Goal: Task Accomplishment & Management: Use online tool/utility

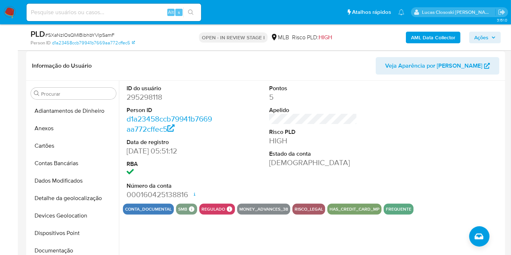
scroll to position [145, 0]
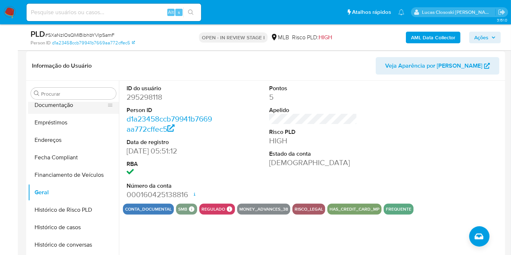
click at [76, 106] on button "Documentação" at bounding box center [70, 104] width 85 height 17
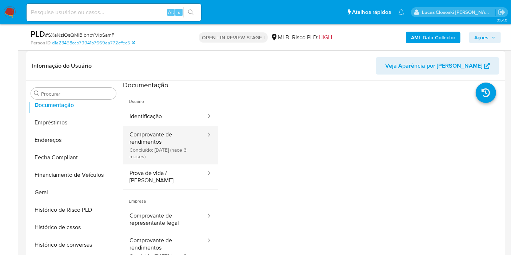
click at [185, 145] on button "Comprovante de rendimentos Concluído: 05/05/2025 (hace 3 meses)" at bounding box center [165, 145] width 84 height 39
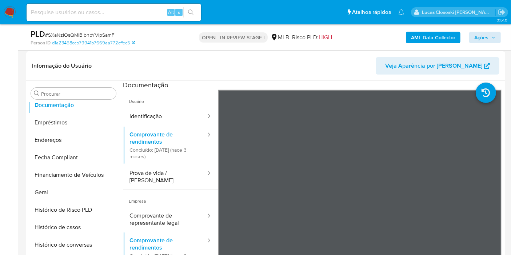
drag, startPoint x: 502, startPoint y: 36, endPoint x: 496, endPoint y: 37, distance: 5.8
click at [502, 36] on div "PLD # SXaNzIOsQMIBibhbYVIpSamF Person ID d1a23458ccb79941b7669aa772cffec5 OPEN …" at bounding box center [265, 37] width 479 height 26
click at [495, 37] on icon "button" at bounding box center [493, 37] width 4 height 4
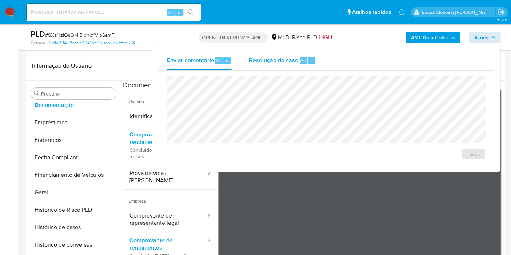
click at [301, 57] on span "Alt" at bounding box center [303, 60] width 6 height 7
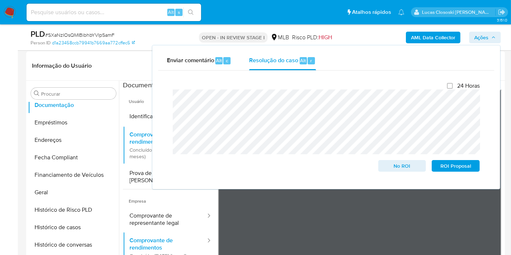
click at [477, 37] on span "Ações" at bounding box center [481, 38] width 14 height 12
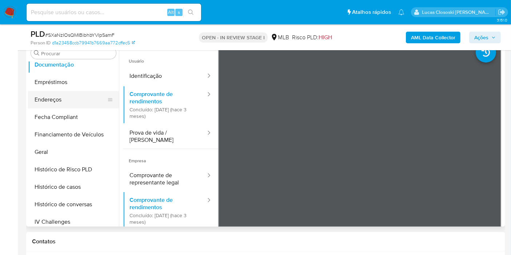
scroll to position [0, 0]
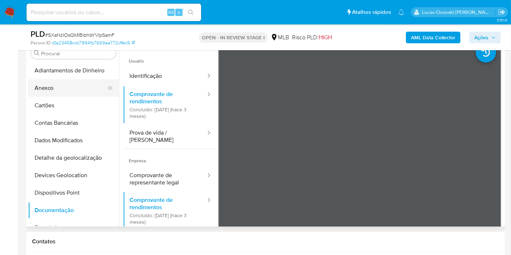
click at [32, 80] on button "Anexos" at bounding box center [70, 87] width 85 height 17
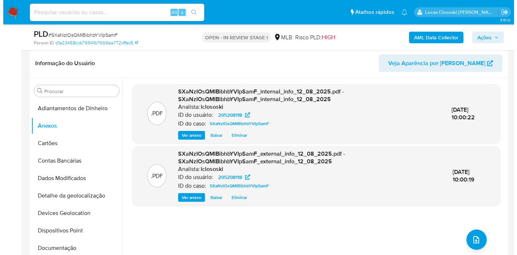
scroll to position [167, 0]
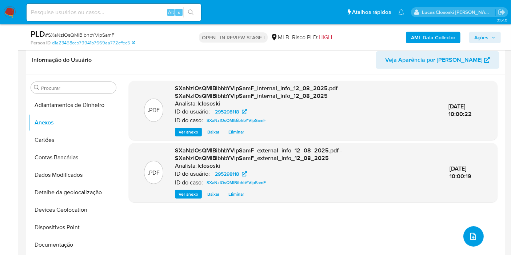
click at [469, 236] on span "upload-file" at bounding box center [473, 236] width 9 height 9
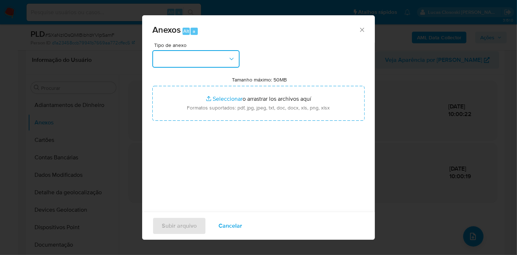
click at [218, 61] on button "button" at bounding box center [195, 58] width 87 height 17
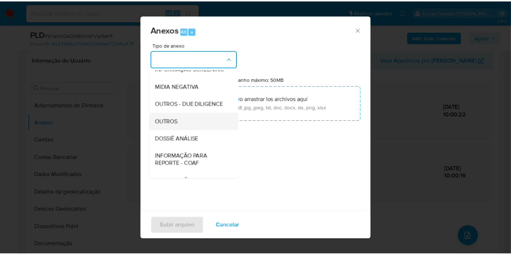
scroll to position [81, 0]
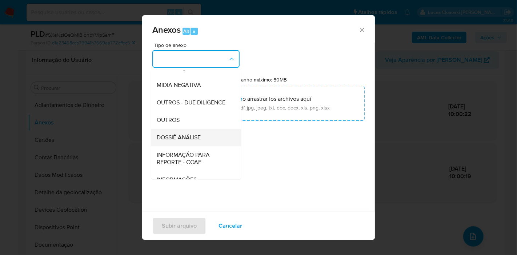
click at [203, 146] on div "DOSSIÊ ANÁLISE" at bounding box center [194, 137] width 74 height 17
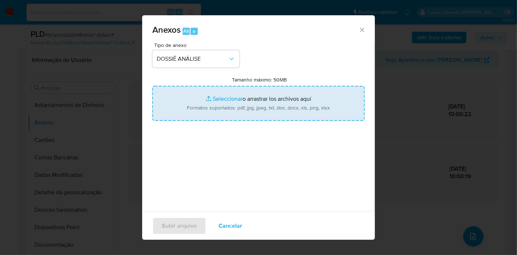
click at [258, 99] on input "Tamanho máximo: 50MB Seleccionar archivos" at bounding box center [258, 103] width 212 height 35
type input "C:\fakepath\SAR - XXXX - CNPJ 47958583000121 - NACIONAL BLISS LTDA.pdf"
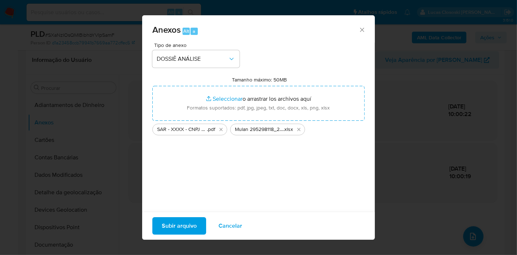
click at [195, 225] on span "Subir arquivo" at bounding box center [179, 226] width 35 height 16
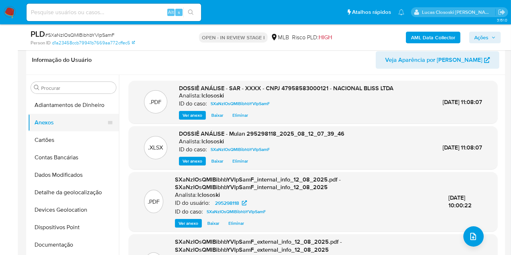
click at [53, 128] on button "Anexos" at bounding box center [70, 122] width 85 height 17
click at [53, 136] on button "Cartões" at bounding box center [70, 139] width 85 height 17
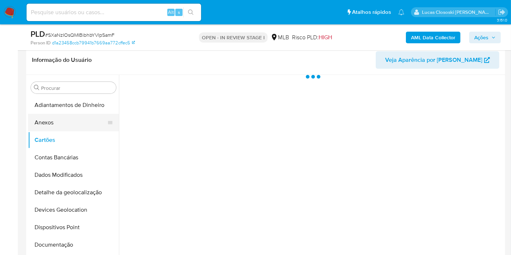
click at [53, 126] on button "Anexos" at bounding box center [70, 122] width 85 height 17
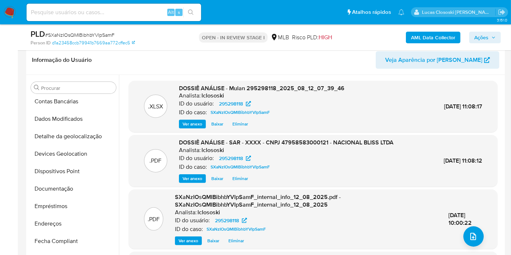
scroll to position [80, 0]
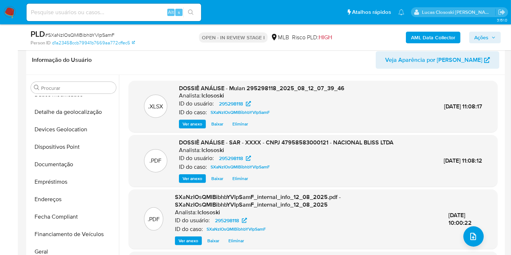
click at [488, 33] on span "Ações" at bounding box center [481, 38] width 14 height 12
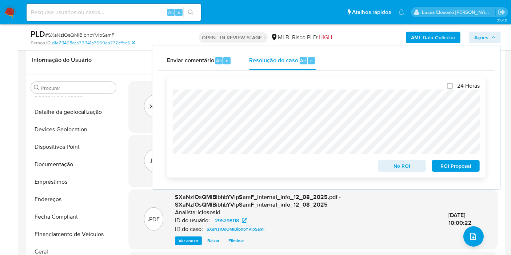
click at [462, 163] on span "ROI Proposal" at bounding box center [456, 166] width 38 height 10
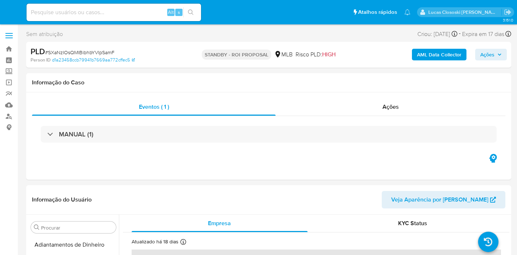
select select "10"
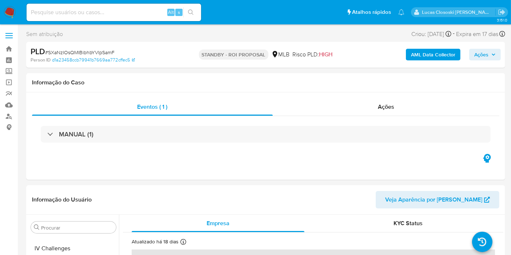
scroll to position [307, 0]
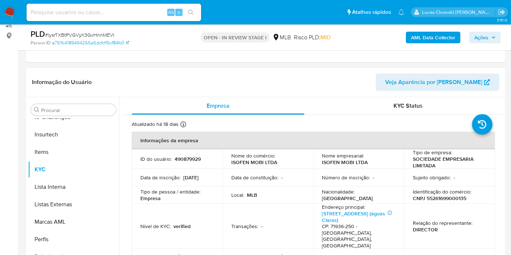
scroll to position [121, 0]
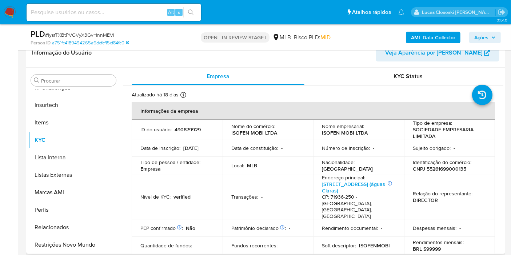
click at [191, 132] on p "490879929" at bounding box center [188, 129] width 26 height 7
copy p "490879929"
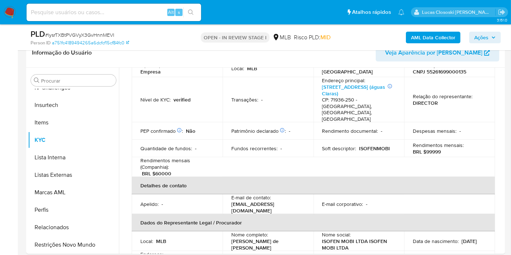
scroll to position [242, 0]
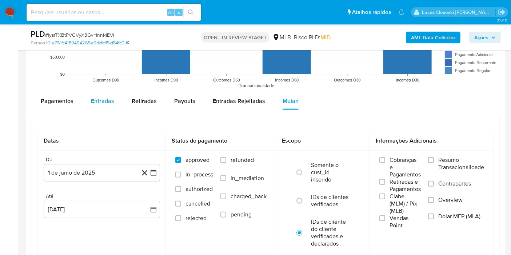
click at [105, 95] on div "Entradas" at bounding box center [102, 100] width 23 height 17
select select "10"
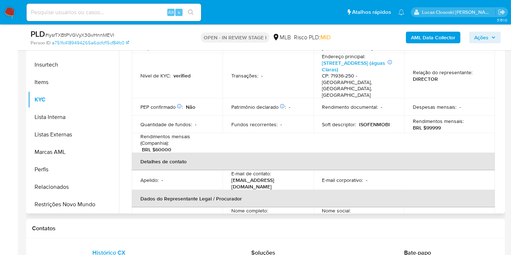
scroll to position [0, 0]
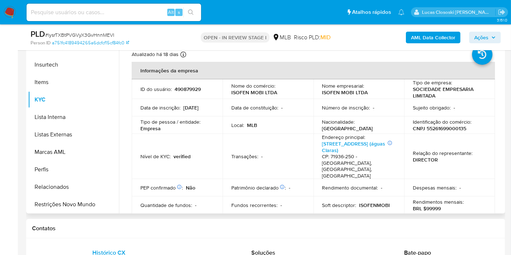
click at [232, 159] on td "Transações : -" at bounding box center [268, 156] width 91 height 45
click at [456, 129] on p "CNPJ 55261699000135" at bounding box center [439, 128] width 53 height 7
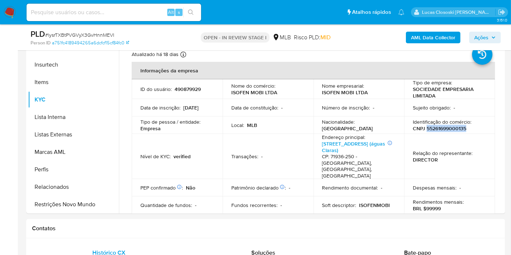
copy p "55261699000135"
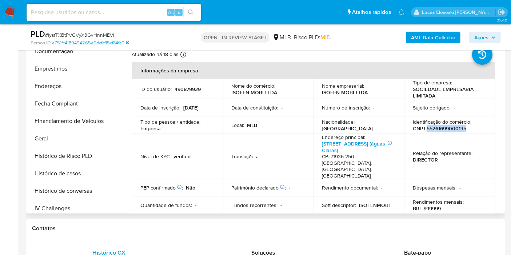
scroll to position [105, 0]
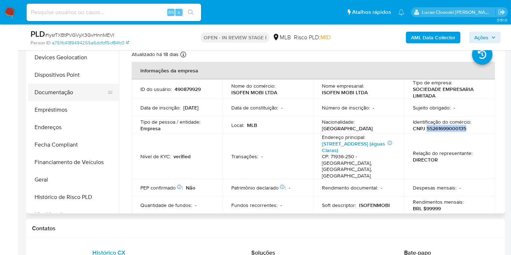
click at [59, 88] on button "Documentação" at bounding box center [70, 92] width 85 height 17
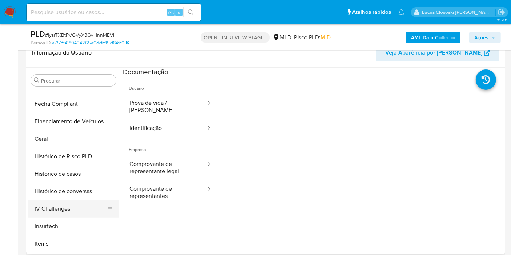
scroll to position [226, 0]
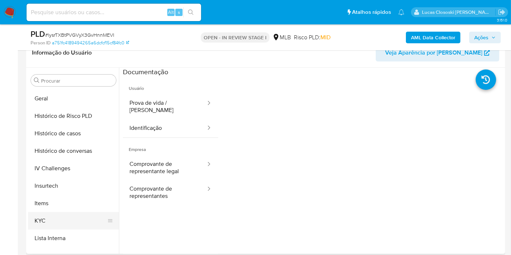
click at [44, 217] on button "KYC" at bounding box center [70, 220] width 85 height 17
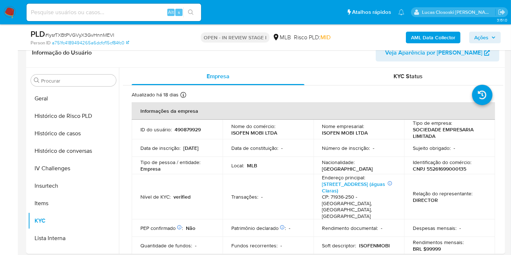
click at [417, 37] on b "AML Data Collector" at bounding box center [433, 38] width 44 height 12
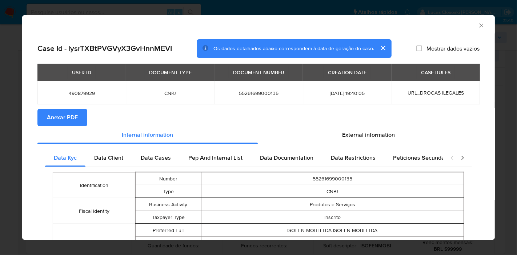
click at [83, 110] on button "Anexar PDF" at bounding box center [62, 117] width 50 height 17
click at [364, 138] on span "External information" at bounding box center [369, 135] width 53 height 8
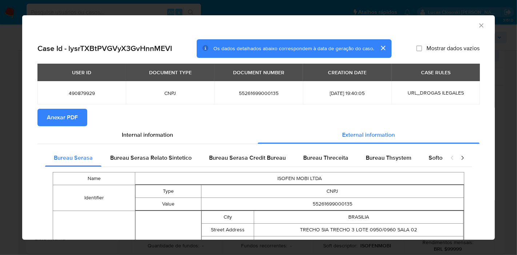
click at [434, 161] on span "Softon" at bounding box center [437, 157] width 17 height 8
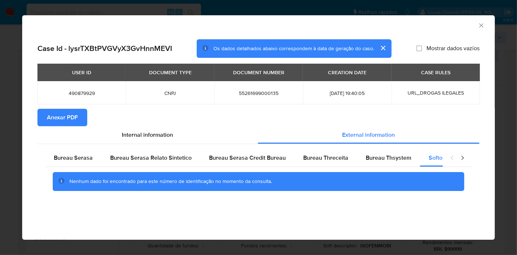
click at [482, 28] on icon "Fechar a janela" at bounding box center [481, 25] width 7 height 7
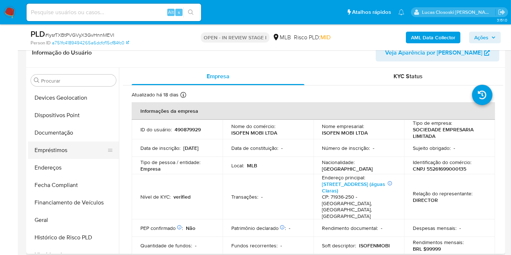
scroll to position [0, 0]
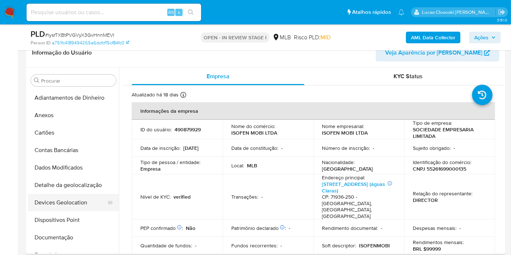
click at [72, 199] on button "Devices Geolocation" at bounding box center [70, 202] width 85 height 17
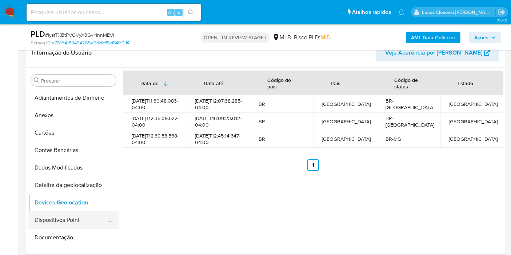
click at [55, 223] on button "Dispositivos Point" at bounding box center [70, 219] width 85 height 17
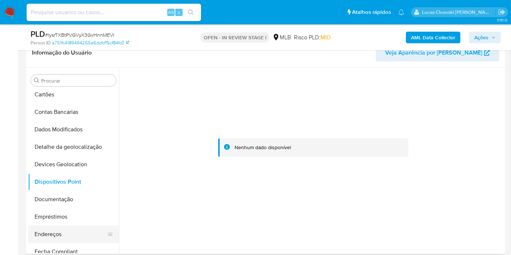
scroll to position [81, 0]
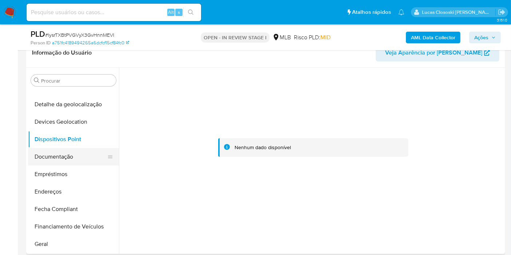
click at [52, 148] on button "Documentação" at bounding box center [70, 156] width 85 height 17
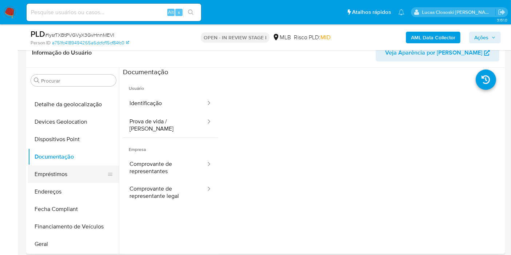
drag, startPoint x: 62, startPoint y: 195, endPoint x: 92, endPoint y: 171, distance: 38.8
click at [62, 195] on button "Endereços" at bounding box center [73, 191] width 91 height 17
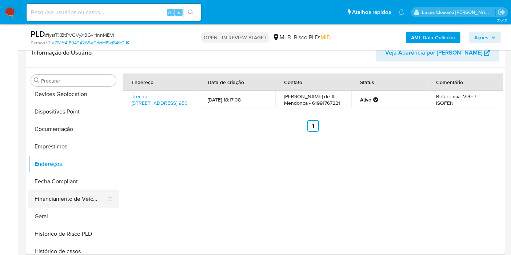
scroll to position [121, 0]
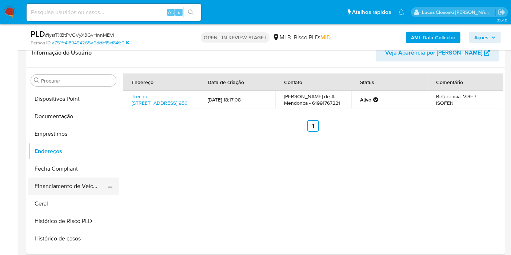
click at [59, 193] on button "Financiamento de Veículos" at bounding box center [70, 185] width 85 height 17
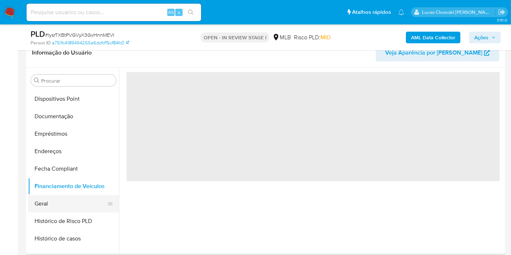
click at [60, 199] on button "Geral" at bounding box center [70, 203] width 85 height 17
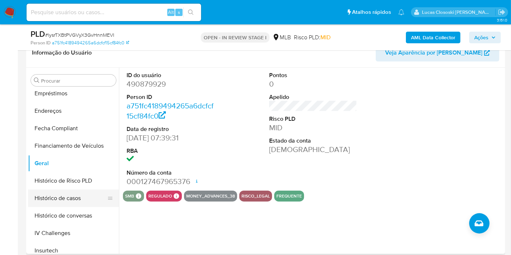
click at [45, 200] on button "Histórico de casos" at bounding box center [70, 197] width 85 height 17
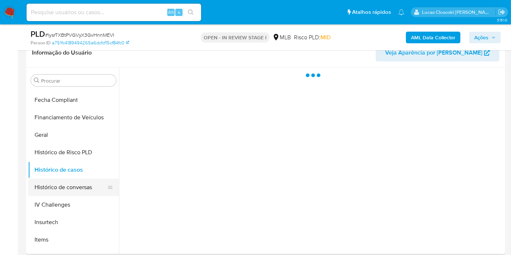
scroll to position [202, 0]
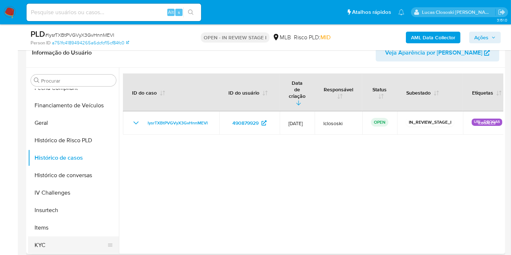
click at [50, 241] on button "KYC" at bounding box center [70, 244] width 85 height 17
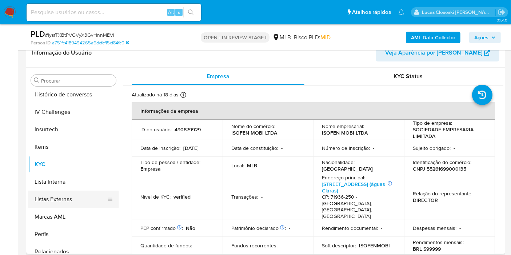
scroll to position [307, 0]
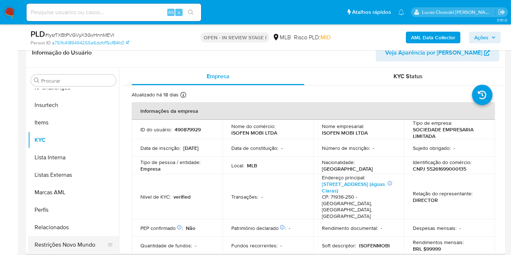
click at [74, 237] on button "Restrições Novo Mundo" at bounding box center [70, 244] width 85 height 17
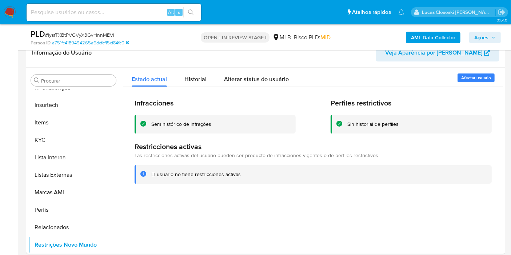
click at [104, 33] on span "# lysrTXBtPVGVyX3GvHnnMEVI" at bounding box center [79, 34] width 69 height 7
copy span "lysrTXBtPVGVyX3GvHnnMEVI"
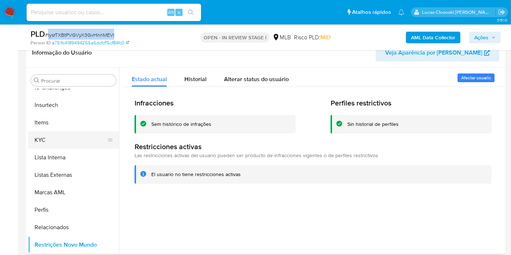
click at [72, 138] on button "KYC" at bounding box center [70, 139] width 85 height 17
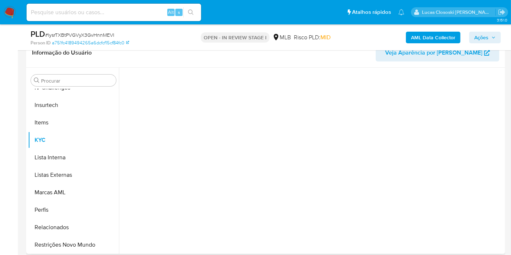
click at [188, 67] on div "Informação do Usuário Veja Aparência por Pessoa" at bounding box center [265, 52] width 479 height 29
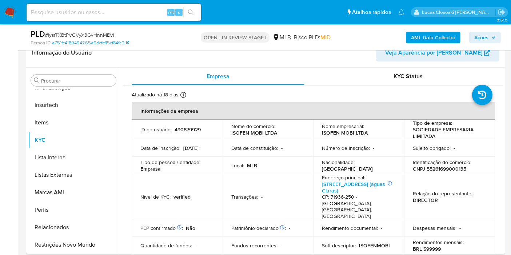
click at [444, 168] on p "CNPJ 55261699000135" at bounding box center [439, 168] width 53 height 7
copy p "55261699000135"
click at [108, 37] on span "# lysrTXBtPVGVyX3GvHnnMEVI" at bounding box center [79, 34] width 69 height 7
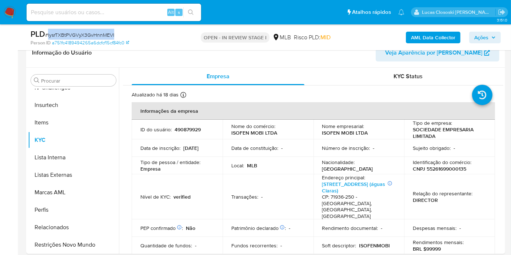
copy span "lysrTXBtPVGVyX3GvHnnMEVI"
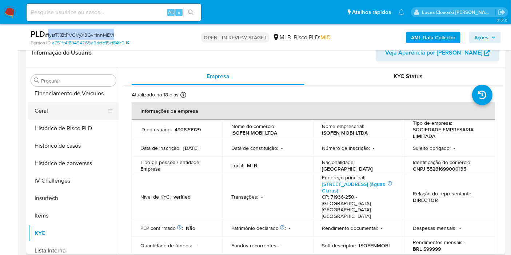
scroll to position [186, 0]
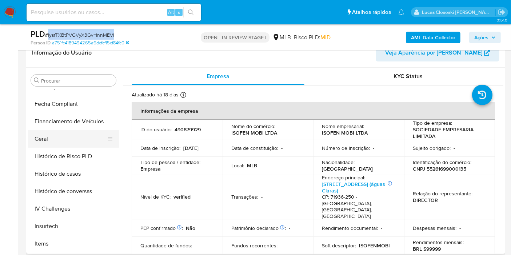
click at [49, 139] on button "Geral" at bounding box center [70, 138] width 85 height 17
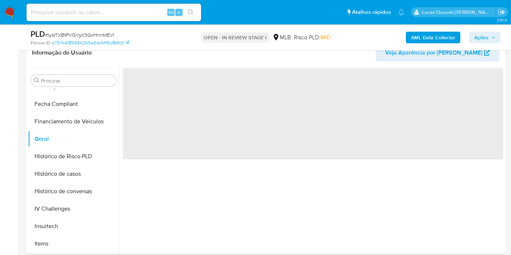
click at [184, 60] on header "Informação do Usuário Veja Aparência por Pessoa" at bounding box center [265, 52] width 467 height 17
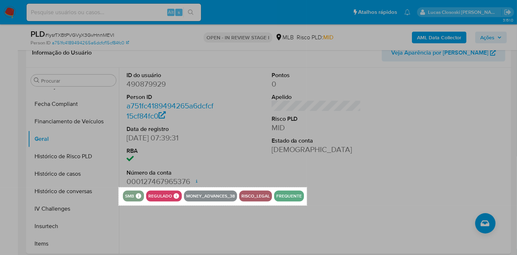
drag, startPoint x: 119, startPoint y: 187, endPoint x: 312, endPoint y: 201, distance: 194.0
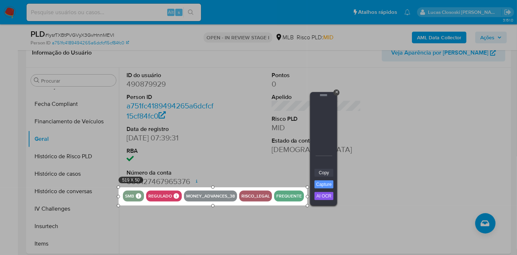
click at [331, 173] on link "Copy" at bounding box center [324, 173] width 19 height 8
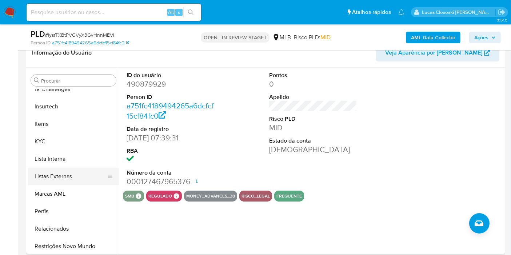
scroll to position [307, 0]
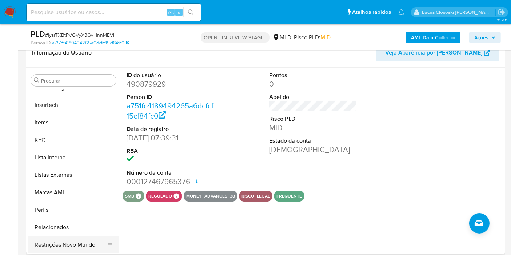
click at [85, 244] on button "Restrições Novo Mundo" at bounding box center [70, 244] width 85 height 17
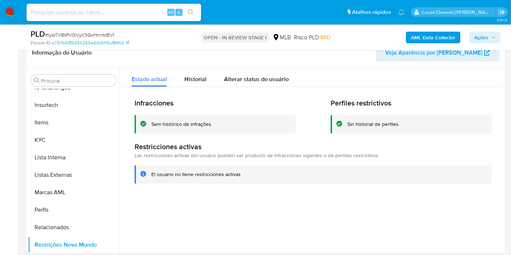
click at [477, 37] on span "Ações" at bounding box center [481, 38] width 14 height 12
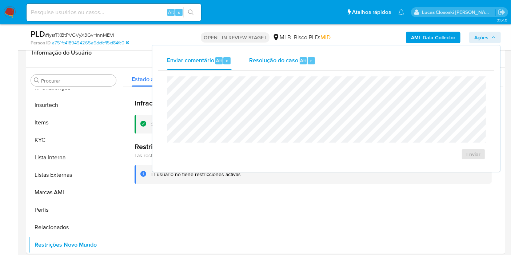
click at [319, 65] on button "Resolução do caso Alt r" at bounding box center [282, 60] width 84 height 19
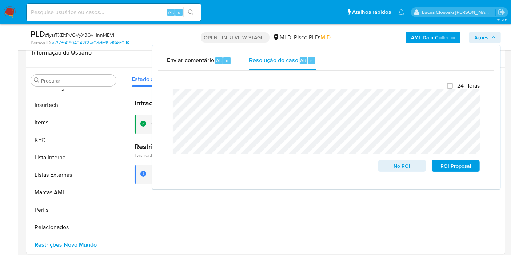
click at [498, 40] on button "Ações" at bounding box center [485, 38] width 32 height 12
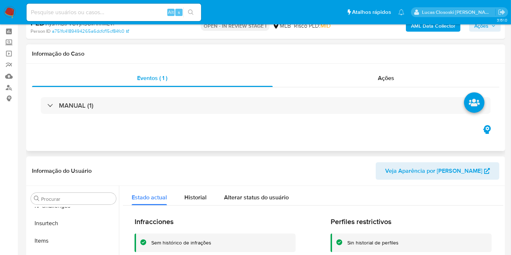
scroll to position [0, 0]
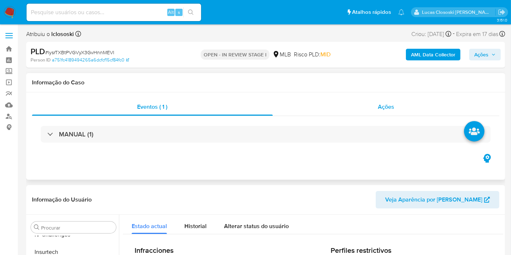
click at [351, 109] on div "Ações" at bounding box center [386, 106] width 227 height 17
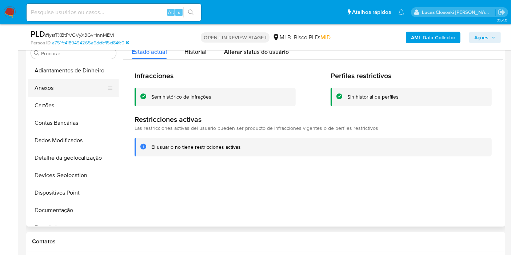
click at [56, 85] on button "Anexos" at bounding box center [70, 87] width 85 height 17
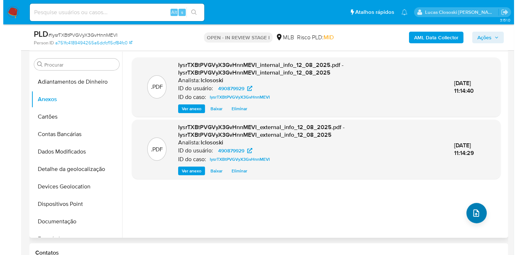
scroll to position [202, 0]
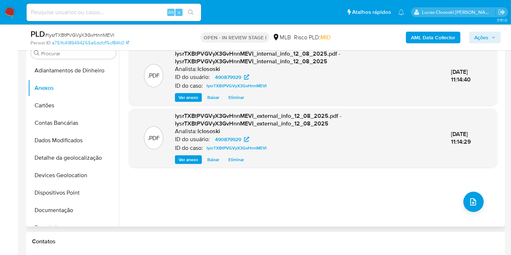
click at [490, 202] on div ".PDF lysrTXBtPVGVyX3GvHnnMEVI_internal_info_12_08_2025.pdf - lysrTXBtPVGVyX3GvH…" at bounding box center [313, 133] width 369 height 175
click at [481, 202] on div ".PDF lysrTXBtPVGVyX3GvHnnMEVI_internal_info_12_08_2025.pdf - lysrTXBtPVGVyX3GvH…" at bounding box center [313, 133] width 369 height 175
click at [460, 200] on div ".PDF lysrTXBtPVGVyX3GvHnnMEVI_internal_info_12_08_2025.pdf - lysrTXBtPVGVyX3GvH…" at bounding box center [313, 133] width 369 height 175
click at [473, 197] on span "upload-file" at bounding box center [473, 201] width 9 height 9
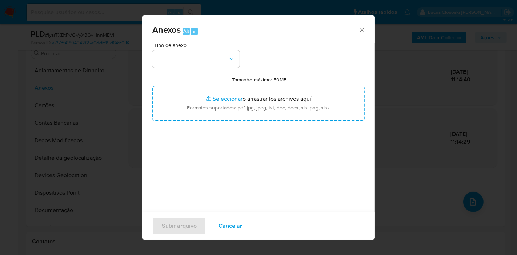
click at [200, 48] on div "Tipo de anexo" at bounding box center [195, 55] width 87 height 25
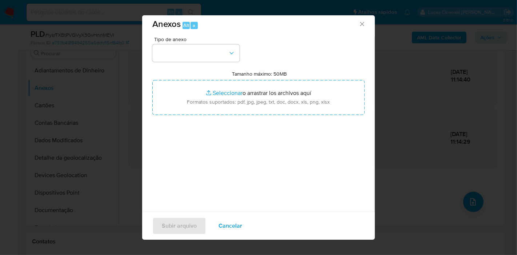
scroll to position [7, 0]
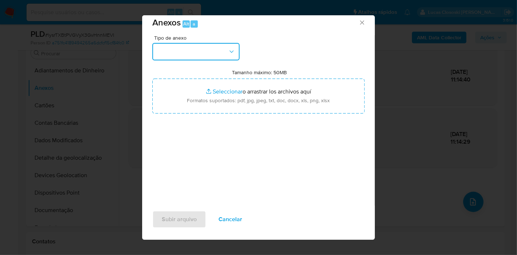
click at [188, 49] on button "button" at bounding box center [195, 51] width 87 height 17
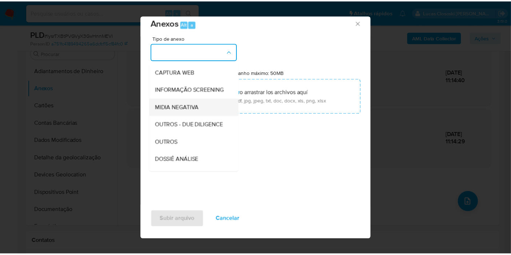
scroll to position [81, 0]
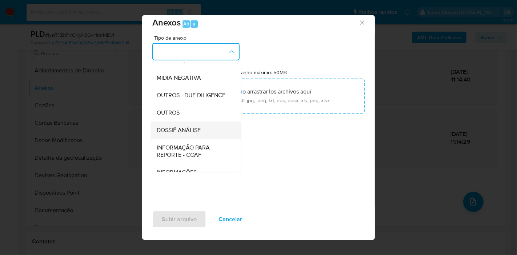
click at [193, 134] on span "DOSSIÊ ANÁLISE" at bounding box center [179, 130] width 44 height 7
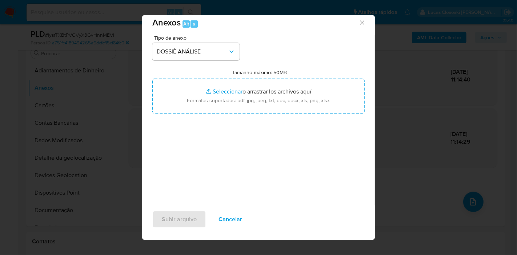
click at [216, 120] on div "Tipo de anexo DOSSIÊ ANÁLISE Tamanho máximo: 50MB Seleccionar archivos Seleccio…" at bounding box center [258, 121] width 212 height 172
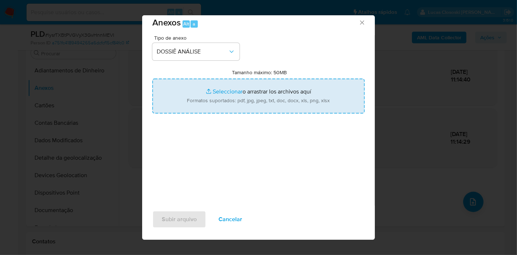
click at [215, 106] on input "Tamanho máximo: 50MB Seleccionar archivos" at bounding box center [258, 96] width 212 height 35
type input "C:\fakepath\SAR - XXXX - CNPJ 55261699000135 - ISOFEN MOBI LTDA.pdf"
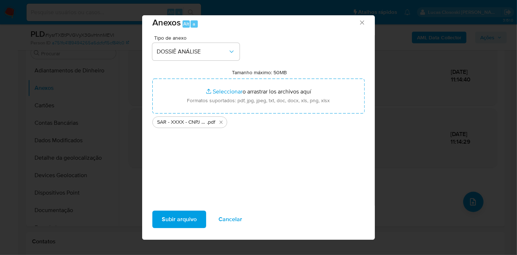
click at [176, 213] on span "Subir arquivo" at bounding box center [179, 219] width 35 height 16
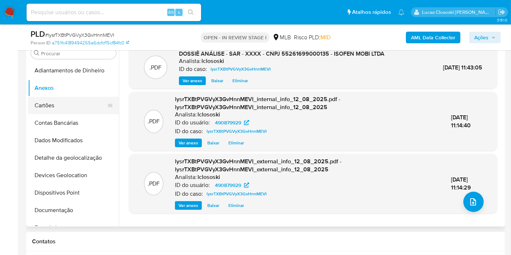
click at [46, 100] on button "Cartões" at bounding box center [70, 105] width 85 height 17
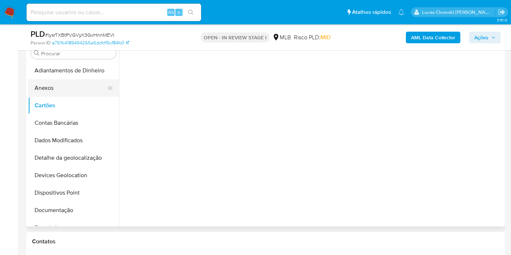
click at [49, 92] on button "Anexos" at bounding box center [70, 87] width 85 height 17
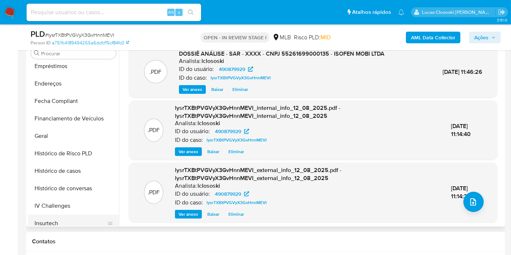
scroll to position [242, 0]
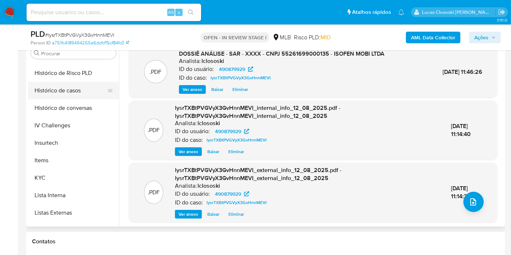
click at [67, 95] on button "Histórico de casos" at bounding box center [70, 90] width 85 height 17
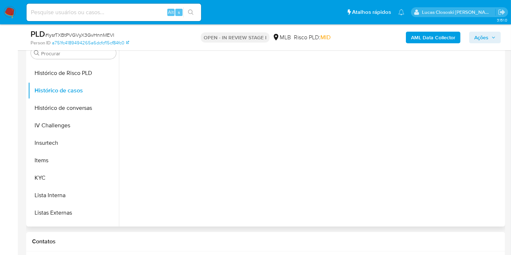
scroll to position [161, 0]
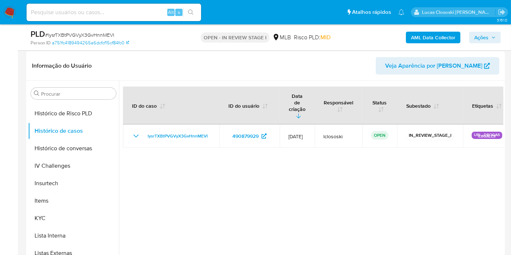
click at [489, 40] on span "Ações" at bounding box center [484, 37] width 21 height 10
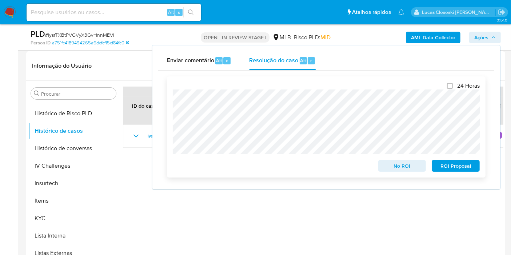
click at [458, 165] on span "ROI Proposal" at bounding box center [456, 166] width 38 height 10
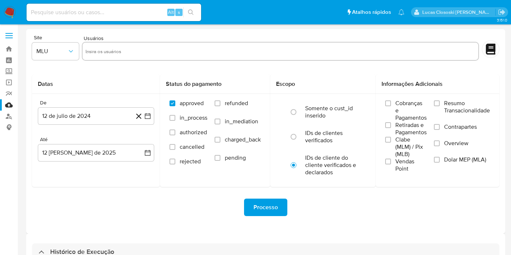
select select "10"
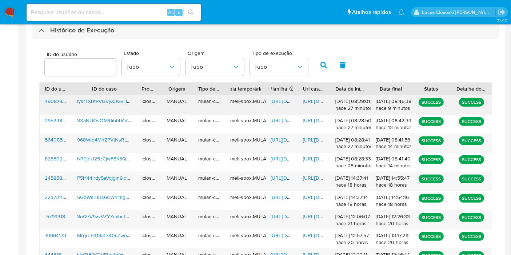
click at [276, 102] on span "https://docs.google.com/spreadsheets/d/1mn3BOjM3qrQOfmzO_BcOMiE_CwcEt3tCvGcwWV5…" at bounding box center [296, 100] width 50 height 7
click at [315, 99] on span "https://docs.google.com/document/d/10LVaCfSIqYLAiTVHie3zsOdOV-cGo9Bxf_r8M-tPIg0…" at bounding box center [328, 100] width 50 height 7
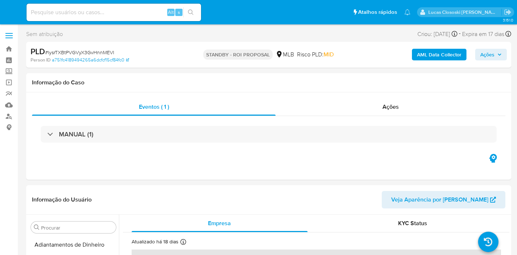
select select "10"
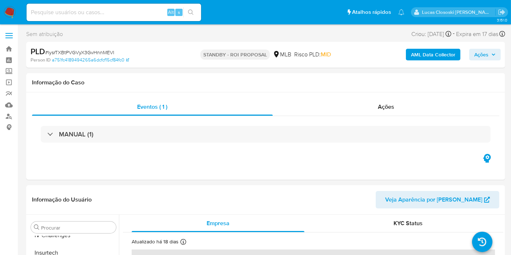
scroll to position [307, 0]
click at [99, 51] on span "# lysrTXBtPVGVyX3GvHnnMEVI" at bounding box center [79, 52] width 69 height 7
copy span "lysrTXBtPVGVyX3GvHnnMEVI"
drag, startPoint x: 6, startPoint y: 10, endPoint x: 11, endPoint y: 4, distance: 8.1
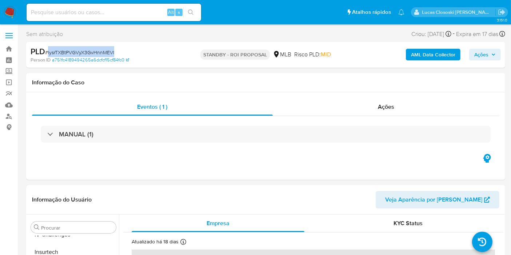
click at [6, 10] on img at bounding box center [10, 12] width 12 height 12
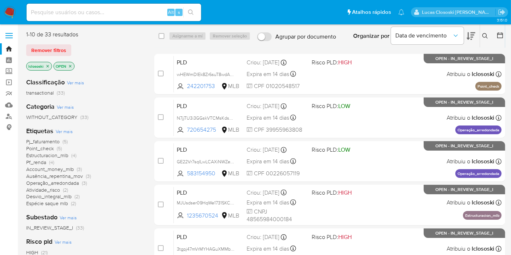
click at [71, 131] on span "Ver mais" at bounding box center [64, 131] width 17 height 7
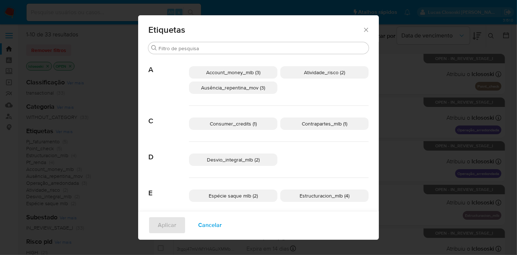
click at [251, 163] on span "Desvio_integral_mlb (2)" at bounding box center [233, 159] width 53 height 7
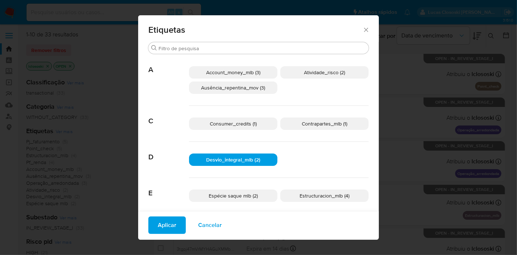
click at [156, 235] on div "Aplicar Cancelar" at bounding box center [258, 225] width 241 height 29
click at [158, 228] on span "Aplicar" at bounding box center [167, 225] width 19 height 16
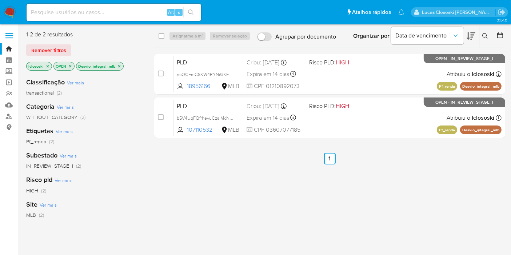
click at [115, 66] on p "Desvio_integral_mlb" at bounding box center [99, 66] width 47 height 8
click at [118, 67] on icon "close-filter" at bounding box center [119, 66] width 3 height 3
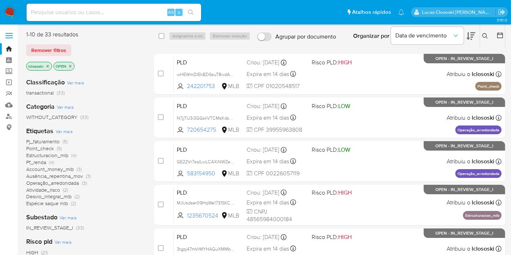
click at [64, 131] on span "Ver mais" at bounding box center [64, 131] width 17 height 7
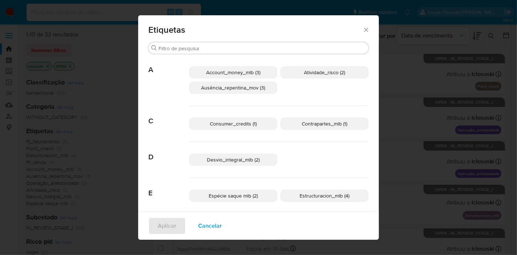
click at [259, 73] on p "Account_money_mlb (3)" at bounding box center [233, 72] width 88 height 12
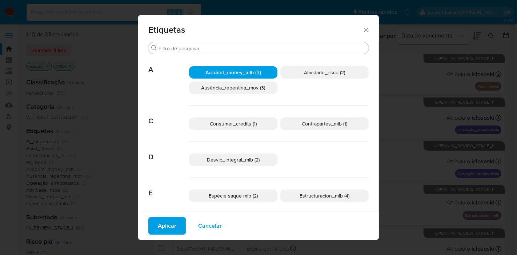
click at [169, 224] on span "Aplicar" at bounding box center [167, 226] width 19 height 16
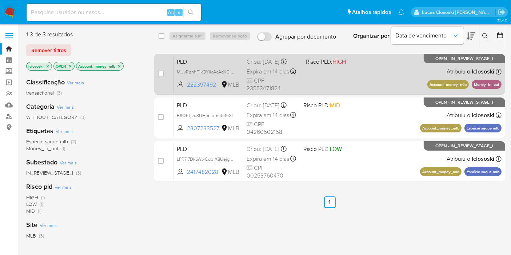
click at [361, 86] on div "PLD MUvRgnhF1kOYIicAcAdK0iJY 222397492 MLB Risco PLD: HIGH Criou: 12/07/2025 Cr…" at bounding box center [338, 74] width 328 height 37
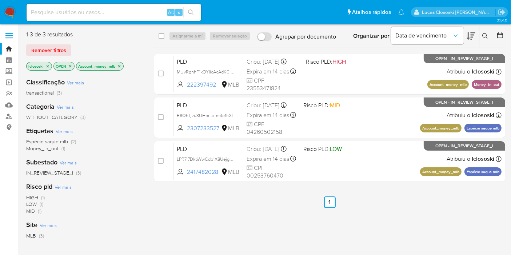
click at [120, 66] on icon "close-filter" at bounding box center [119, 66] width 3 height 3
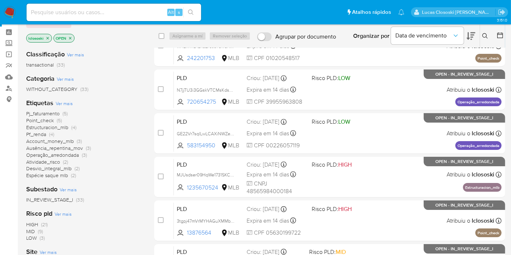
scroll to position [40, 0]
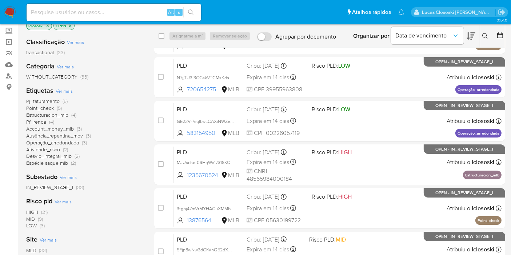
click at [61, 113] on span "Estructuracion_mlb" at bounding box center [47, 114] width 42 height 7
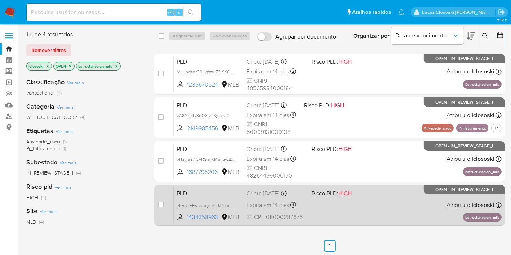
click at [395, 215] on div "PLD zbB0zPEKD0pgrbhrJZNcs1hA 1434358963 MLB Risco PLD: HIGH Criou: 12/07/2025 C…" at bounding box center [338, 205] width 328 height 37
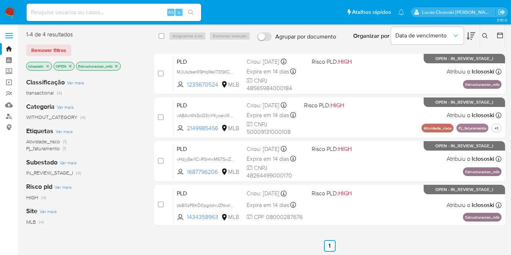
click at [117, 68] on icon "close-filter" at bounding box center [116, 66] width 4 height 4
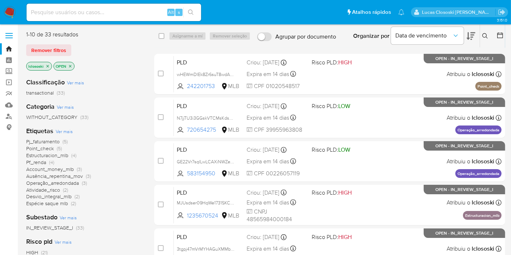
click at [58, 189] on span "Atividade_risco" at bounding box center [43, 189] width 34 height 7
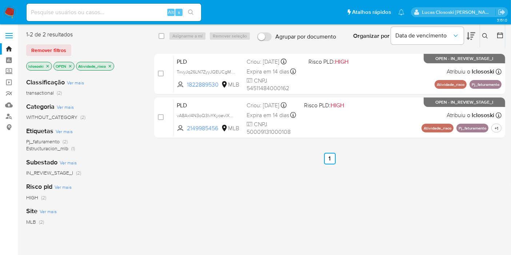
click at [109, 67] on icon "close-filter" at bounding box center [110, 66] width 4 height 4
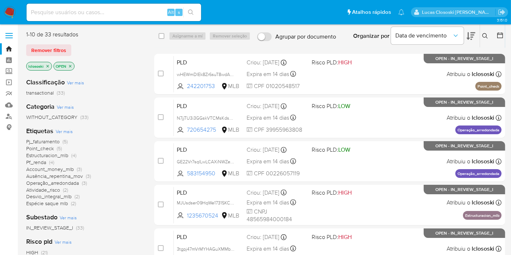
click at [42, 161] on span "Pf_renda" at bounding box center [36, 162] width 20 height 7
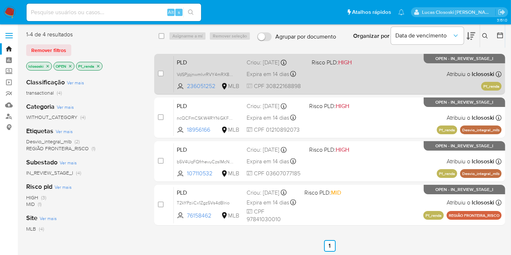
click at [336, 79] on div "PLD VdSPjpjnwmlvrRVY4mRX8VUU 236051252 MLB Risco PLD: HIGH Criou: 12/07/2025 Cr…" at bounding box center [338, 74] width 328 height 37
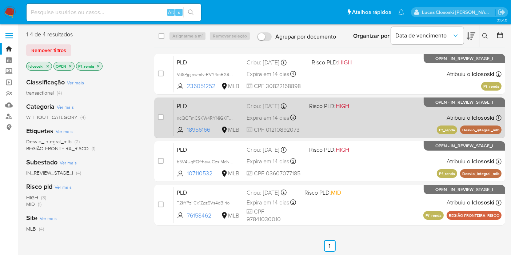
click at [385, 129] on div "PLD ncQCFmCSKW4RYNiGKFN202D6 18956166 MLB Risco PLD: HIGH Criou: 12/07/2025 Cri…" at bounding box center [338, 117] width 328 height 37
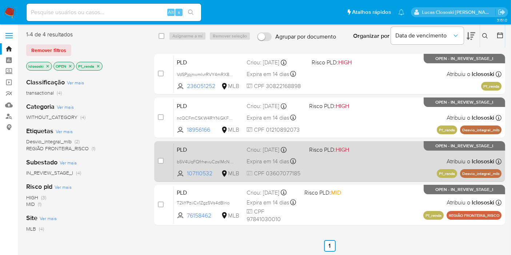
click at [339, 163] on div "PLD b5V4UqFQfrhevuCzsIMcNKNU 107110532 MLB Risco PLD: HIGH Criou: 12/07/2025 Cr…" at bounding box center [338, 161] width 328 height 37
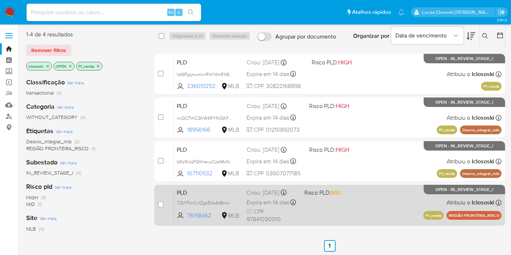
click at [381, 212] on div "PLD T2kYPziiCx1Zgz5Vs4dBlrio 76158462 MLB Risco PLD: MID Criou: 12/07/2025 Crio…" at bounding box center [338, 205] width 328 height 37
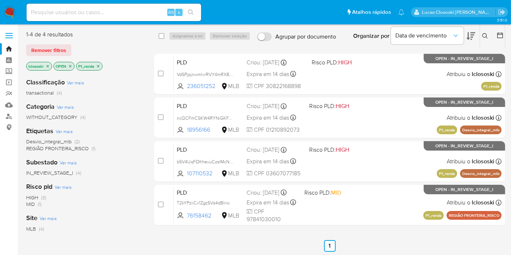
click at [97, 67] on icon "close-filter" at bounding box center [98, 66] width 4 height 4
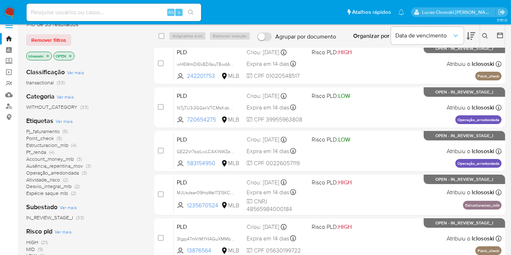
scroll to position [40, 0]
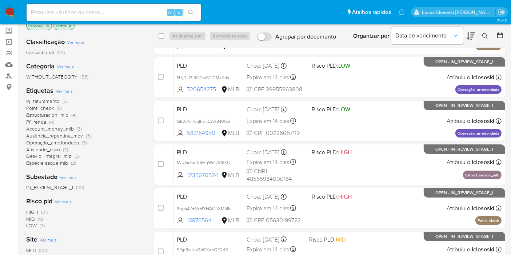
click at [54, 130] on span "Account_money_mlb" at bounding box center [50, 128] width 48 height 7
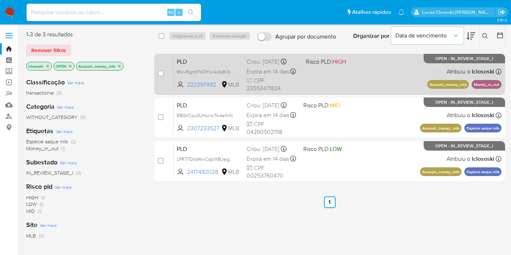
click at [340, 73] on div "PLD MUvRgnhF1kOYIicAcAdK0iJY 222397492 MLB Risco PLD: HIGH Criou: 12/07/2025 Cr…" at bounding box center [338, 74] width 328 height 37
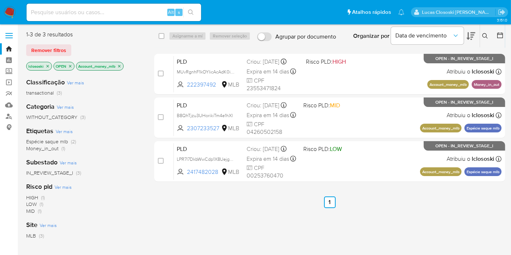
click at [120, 67] on icon "close-filter" at bounding box center [119, 66] width 3 height 3
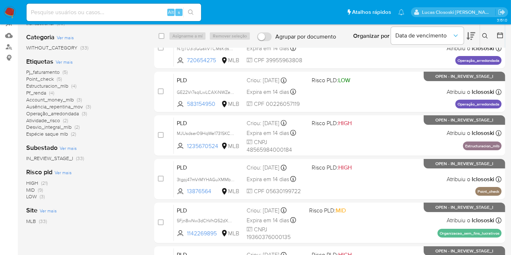
scroll to position [40, 0]
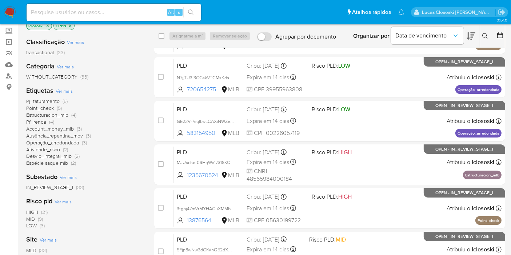
click at [41, 106] on span "Point_check" at bounding box center [40, 107] width 28 height 7
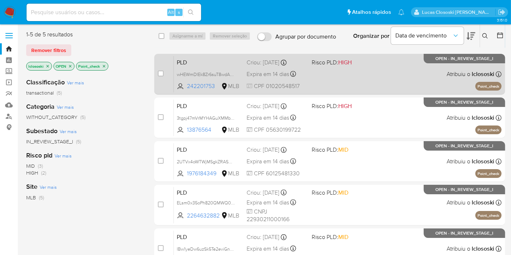
click at [347, 82] on div "PLD wHEWmDIEk8Zr6suT8wdAaKRj 242201753 MLB Risco PLD: HIGH Criou: 12/07/2025 Cr…" at bounding box center [338, 74] width 328 height 37
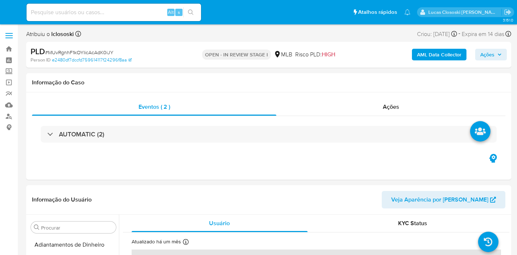
select select "10"
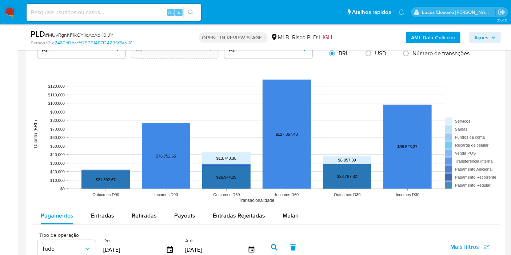
scroll to position [727, 0]
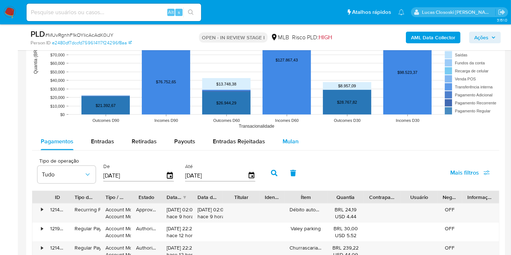
click at [302, 142] on button "Mulan" at bounding box center [290, 141] width 33 height 17
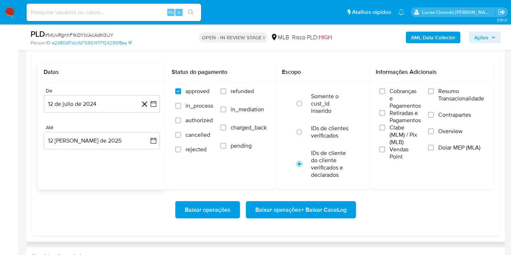
scroll to position [848, 0]
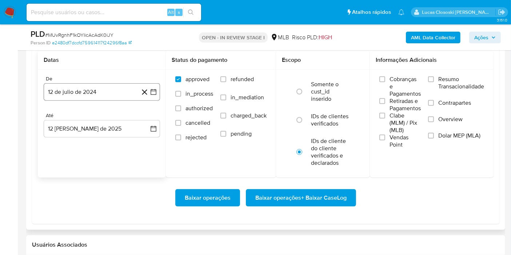
click at [153, 93] on icon "button" at bounding box center [154, 92] width 6 height 6
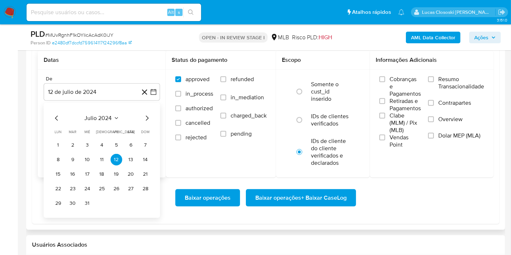
click at [109, 115] on span "julio 2024" at bounding box center [98, 118] width 27 height 7
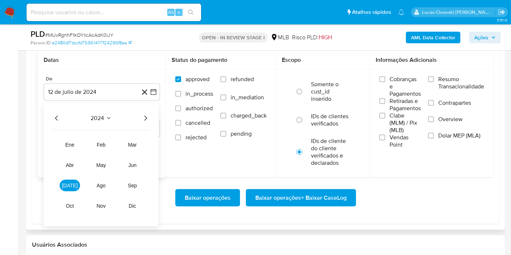
click at [147, 117] on icon "Año siguiente" at bounding box center [145, 118] width 9 height 9
click at [139, 177] on tr "ene feb mar abr may jun [DATE] ago sep oct nov dic" at bounding box center [101, 175] width 83 height 73
click at [140, 171] on tr "ene feb mar abr may jun [DATE] ago sep oct nov dic" at bounding box center [101, 175] width 83 height 73
click at [135, 162] on span "jun" at bounding box center [132, 165] width 8 height 6
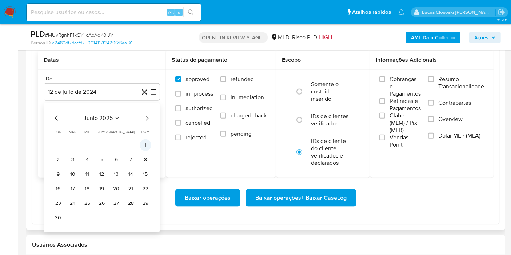
click at [147, 145] on button "1" at bounding box center [146, 145] width 12 height 12
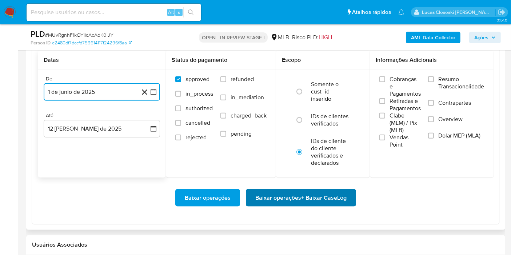
click at [347, 201] on button "Baixar operações + Baixar CaseLog" at bounding box center [301, 197] width 110 height 17
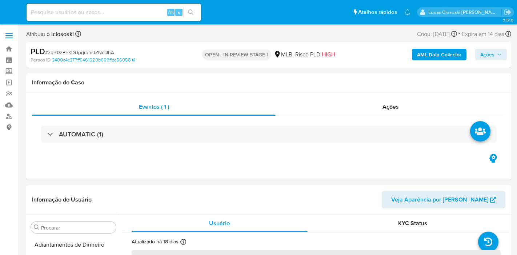
select select "10"
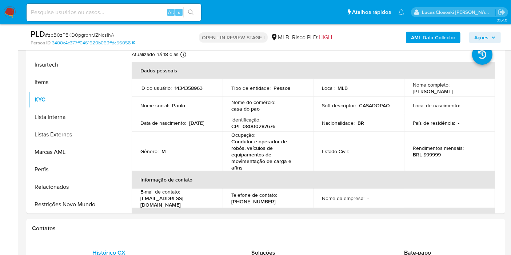
scroll to position [40, 0]
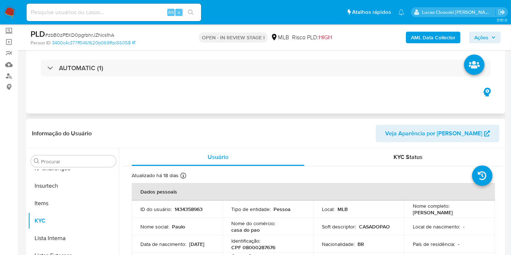
click at [287, 57] on div "AUTOMATIC (1)" at bounding box center [265, 68] width 467 height 36
click at [313, 79] on div "AUTOMATIC (1)" at bounding box center [265, 68] width 467 height 36
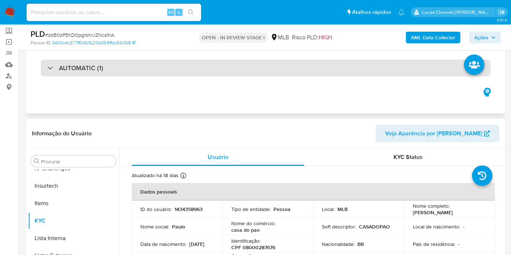
click at [313, 67] on div "AUTOMATIC (1)" at bounding box center [266, 68] width 450 height 17
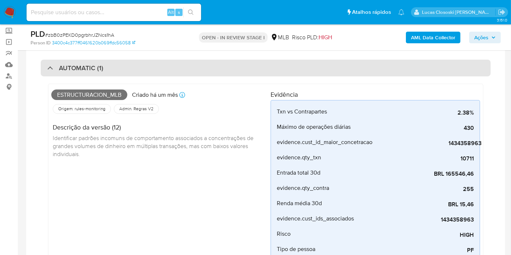
click at [313, 67] on div "AUTOMATIC (1)" at bounding box center [266, 68] width 450 height 17
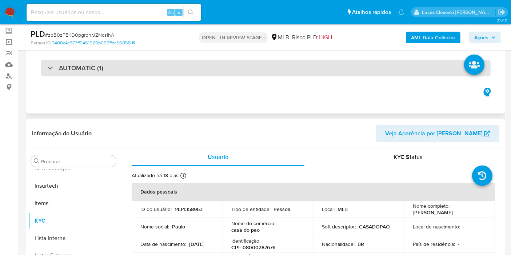
click at [77, 76] on div "AUTOMATIC (1)" at bounding box center [266, 68] width 450 height 17
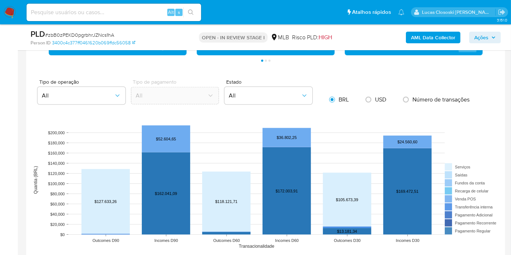
scroll to position [889, 0]
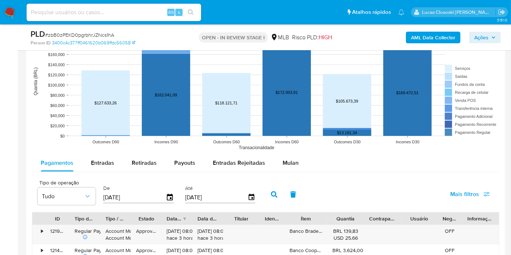
click at [286, 159] on span "Mulan" at bounding box center [291, 163] width 16 height 8
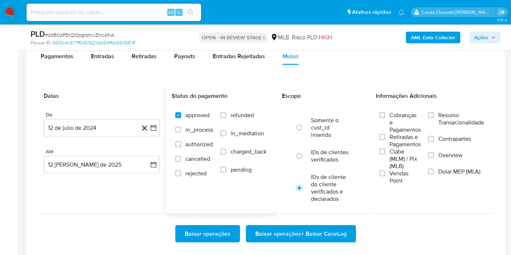
scroll to position [1010, 0]
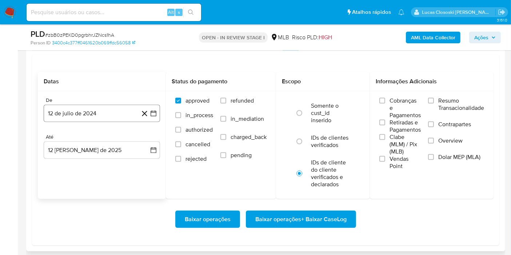
drag, startPoint x: 154, startPoint y: 112, endPoint x: 148, endPoint y: 117, distance: 7.8
click at [154, 112] on icon "button" at bounding box center [153, 113] width 7 height 7
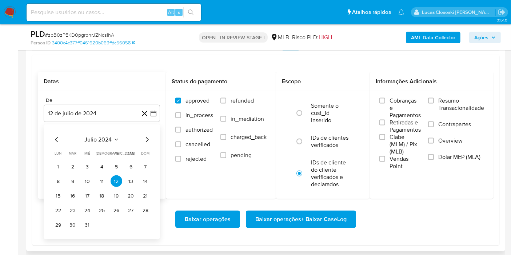
click at [114, 141] on icon "Seleccionar mes y año" at bounding box center [116, 140] width 6 height 6
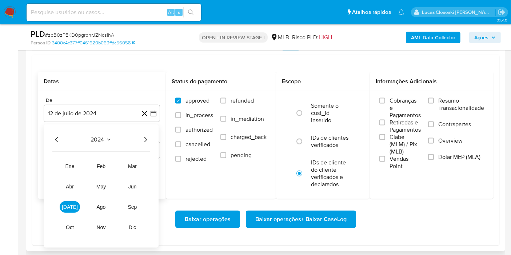
click at [144, 137] on icon "Año siguiente" at bounding box center [145, 139] width 9 height 9
click at [130, 184] on span "jun" at bounding box center [132, 187] width 8 height 6
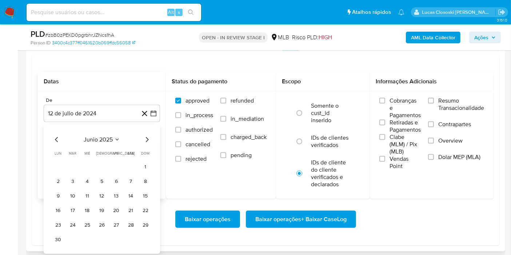
click at [152, 165] on div "junio 2025 junio 2025 lun lunes mar martes mié miércoles jue jueves vie viernes…" at bounding box center [102, 188] width 116 height 129
click at [147, 165] on button "1" at bounding box center [146, 167] width 12 height 12
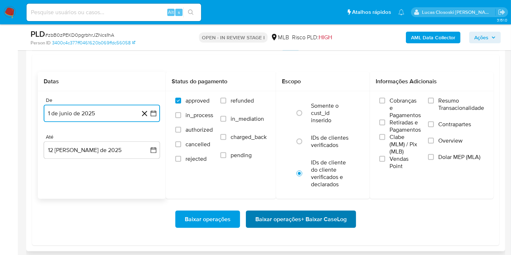
click at [340, 215] on span "Baixar operações + Baixar CaseLog" at bounding box center [300, 219] width 91 height 16
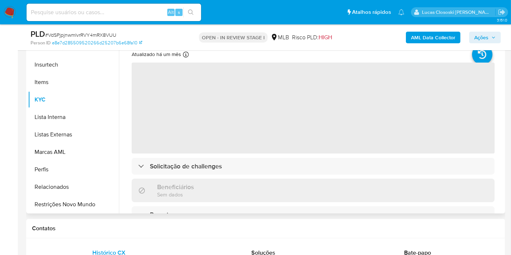
scroll to position [121, 0]
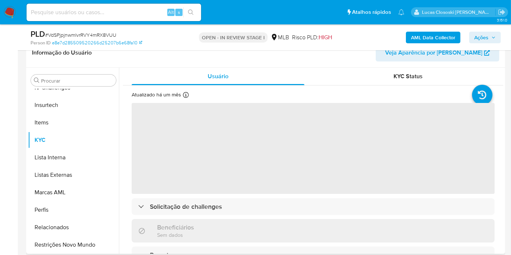
select select "10"
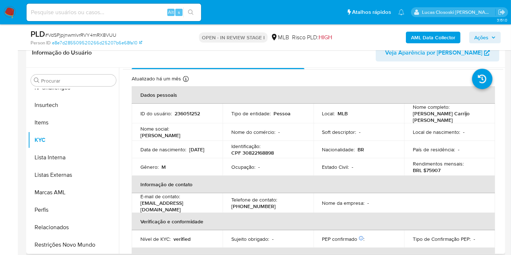
scroll to position [40, 0]
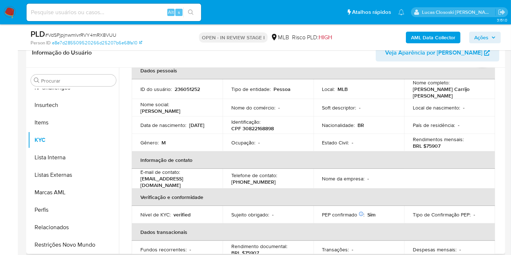
click at [261, 125] on p "CPF 30822168898" at bounding box center [252, 128] width 43 height 7
copy p "30822168898"
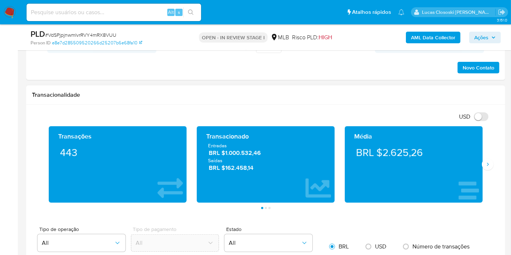
scroll to position [565, 0]
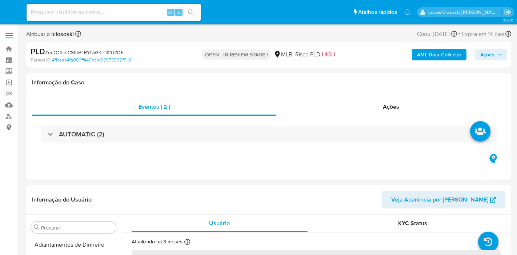
select select "10"
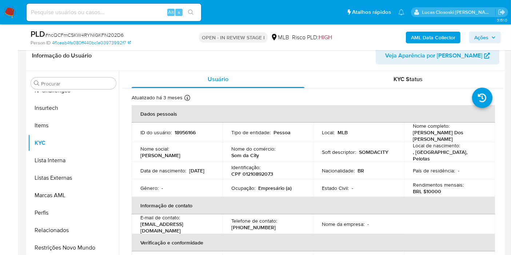
scroll to position [161, 0]
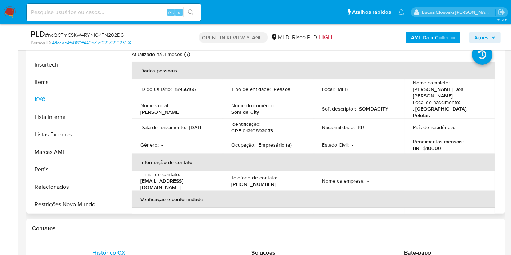
click at [267, 127] on p "CPF 01210892073" at bounding box center [252, 130] width 42 height 7
copy p "01210892073"
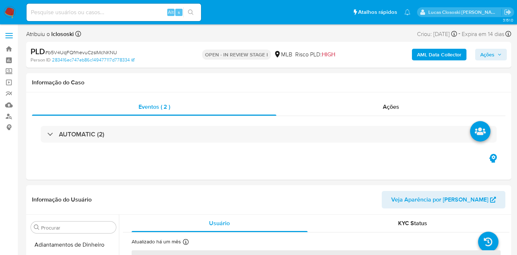
select select "10"
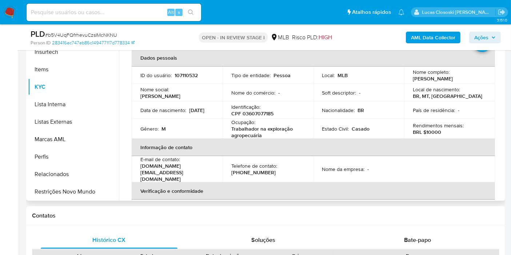
scroll to position [161, 0]
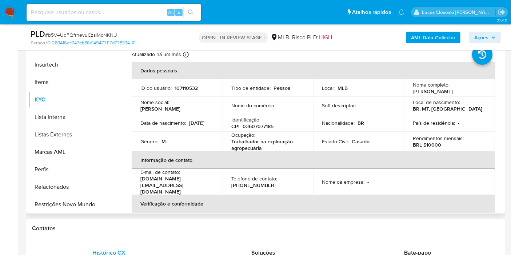
click at [252, 125] on p "CPF 03607077185" at bounding box center [252, 126] width 42 height 7
copy p "03607077185"
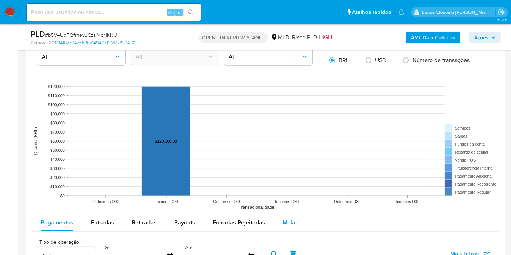
click at [285, 221] on span "Mulan" at bounding box center [291, 222] width 16 height 8
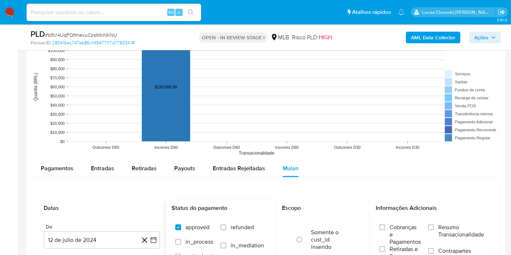
scroll to position [768, 0]
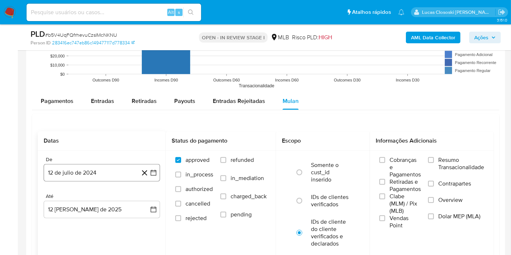
click at [155, 173] on icon "button" at bounding box center [153, 172] width 7 height 7
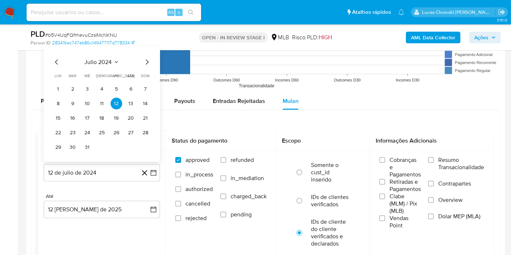
click at [105, 61] on span "julio 2024" at bounding box center [98, 62] width 27 height 7
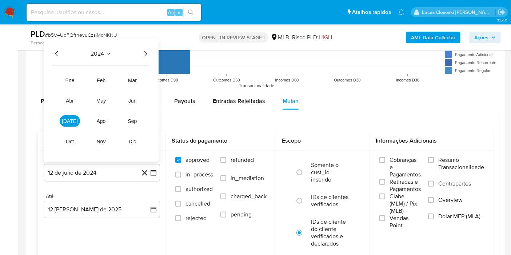
click at [141, 59] on div "2024 2024 ene feb mar abr may jun jul ago sep oct nov dic" at bounding box center [101, 100] width 115 height 123
click at [144, 56] on icon "Año siguiente" at bounding box center [145, 53] width 9 height 9
click at [131, 104] on button "jun" at bounding box center [132, 101] width 20 height 12
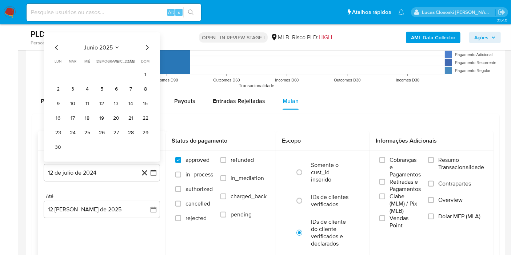
click at [139, 83] on tr "2 3 4 5 6 7 8" at bounding box center [101, 89] width 99 height 12
click at [138, 77] on tr "1" at bounding box center [101, 75] width 99 height 12
click at [145, 76] on button "1" at bounding box center [146, 75] width 12 height 12
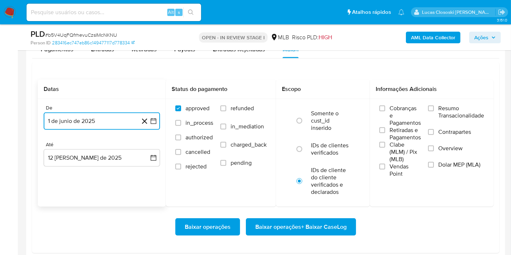
scroll to position [848, 0]
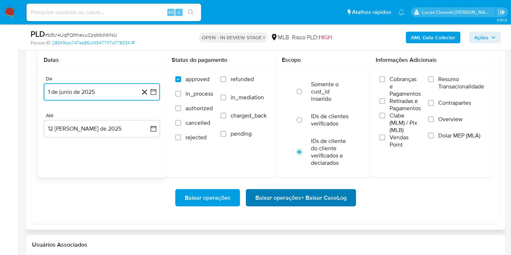
click at [337, 196] on span "Baixar operações + Baixar CaseLog" at bounding box center [300, 198] width 91 height 16
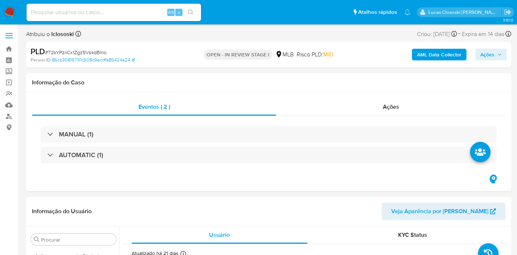
select select "10"
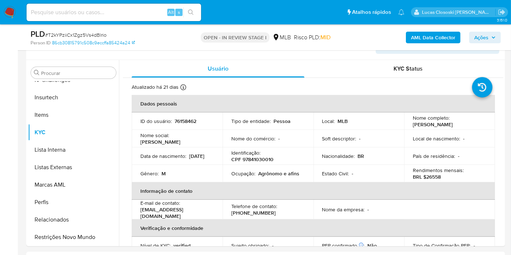
scroll to position [202, 0]
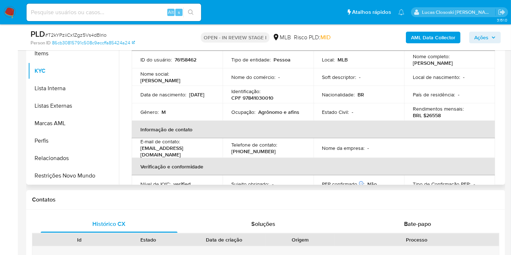
click at [252, 96] on p "CPF 97841030010" at bounding box center [252, 98] width 42 height 7
copy p "97841030010"
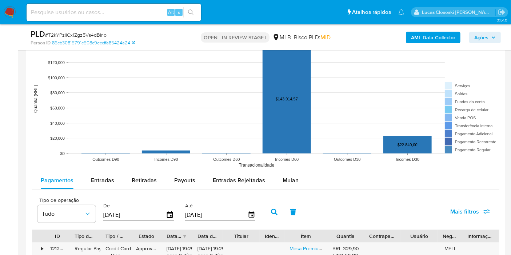
scroll to position [808, 0]
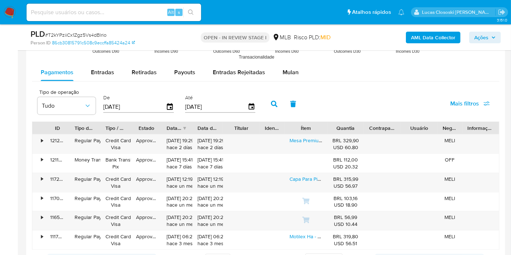
click at [305, 74] on div "Pagamentos Entradas Retiradas Payouts Entradas Rejeitadas Mulan" at bounding box center [265, 72] width 467 height 17
drag, startPoint x: 301, startPoint y: 74, endPoint x: 271, endPoint y: 79, distance: 30.3
click at [300, 74] on button "Mulan" at bounding box center [290, 72] width 33 height 17
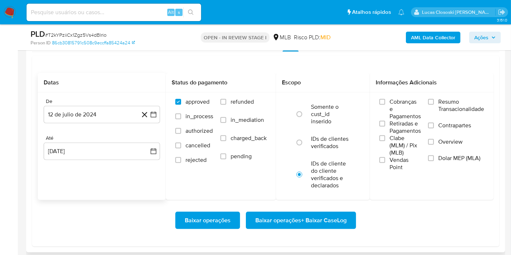
scroll to position [848, 0]
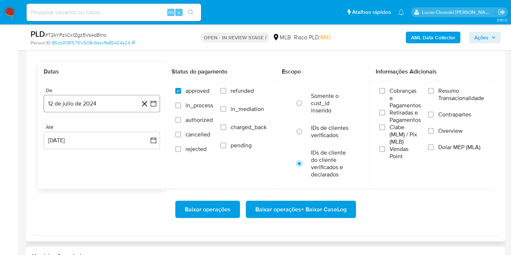
click at [156, 101] on icon "button" at bounding box center [154, 104] width 6 height 6
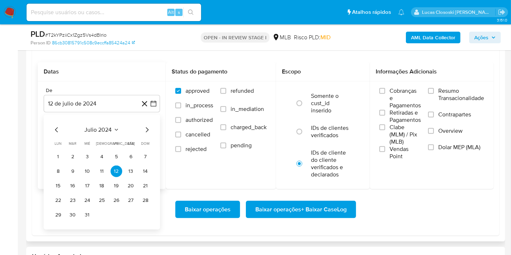
click at [103, 125] on div "julio 2024" at bounding box center [101, 129] width 99 height 9
click at [104, 126] on span "julio 2024" at bounding box center [98, 129] width 27 height 7
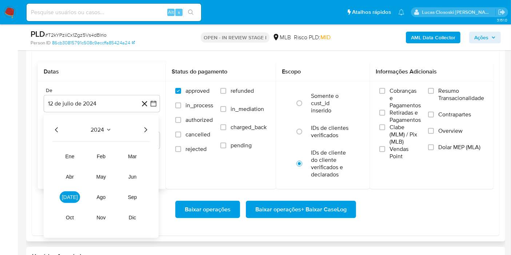
click at [147, 127] on icon "Año siguiente" at bounding box center [145, 129] width 9 height 9
click at [135, 174] on span "jun" at bounding box center [132, 177] width 8 height 6
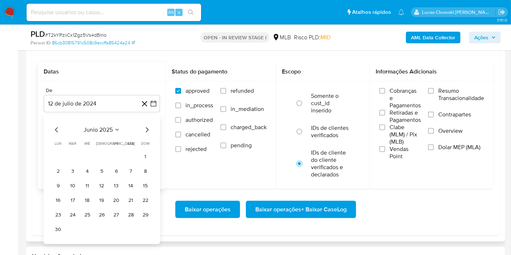
click at [138, 155] on tr "1" at bounding box center [101, 157] width 99 height 12
click at [141, 154] on button "1" at bounding box center [146, 157] width 12 height 12
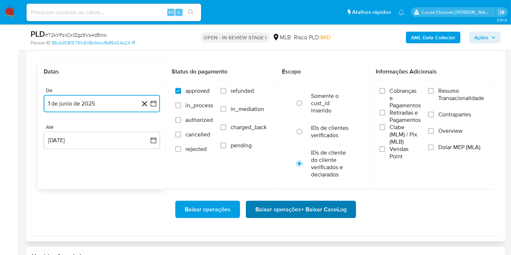
click at [292, 208] on span "Baixar operações + Baixar CaseLog" at bounding box center [300, 209] width 91 height 16
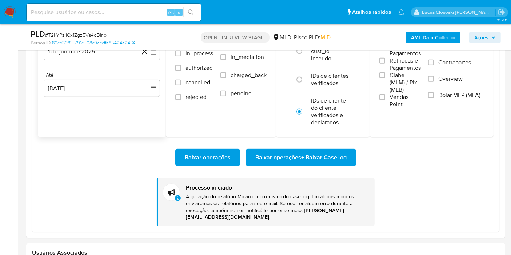
scroll to position [929, 0]
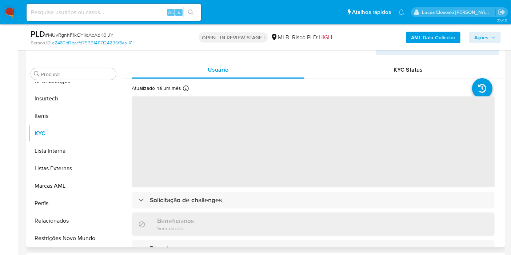
scroll to position [161, 0]
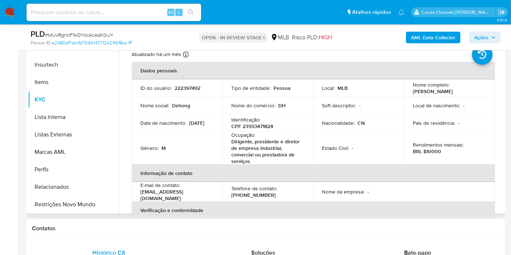
select select "10"
click at [262, 126] on p "CPF 23553471824" at bounding box center [252, 126] width 42 height 7
copy p "23553471824"
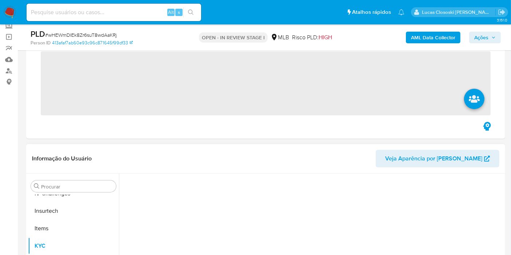
scroll to position [161, 0]
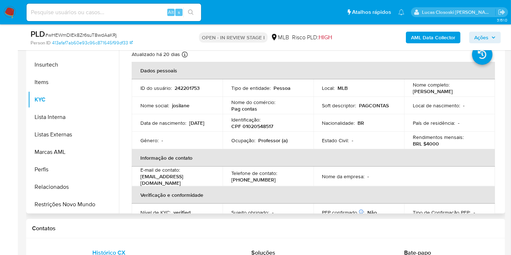
select select "10"
click at [262, 127] on p "CPF 01020548517" at bounding box center [252, 126] width 42 height 7
copy p "01020548517"
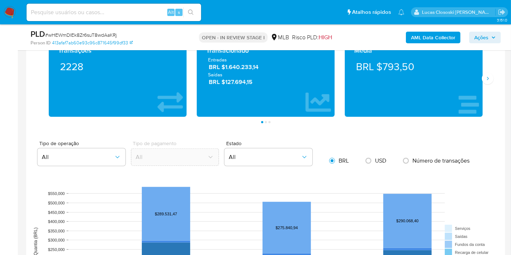
scroll to position [646, 0]
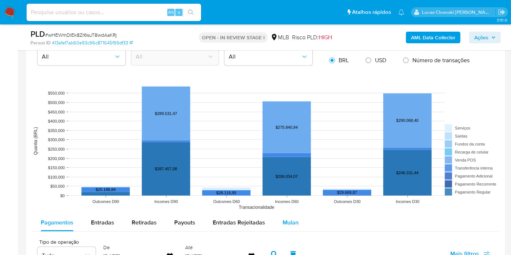
click at [292, 224] on span "Mulan" at bounding box center [291, 222] width 16 height 8
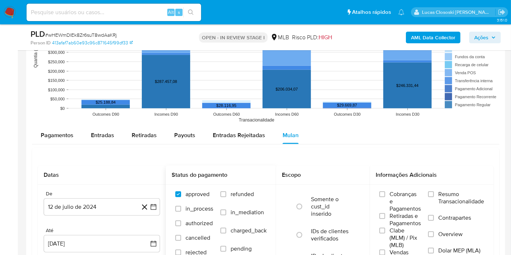
scroll to position [768, 0]
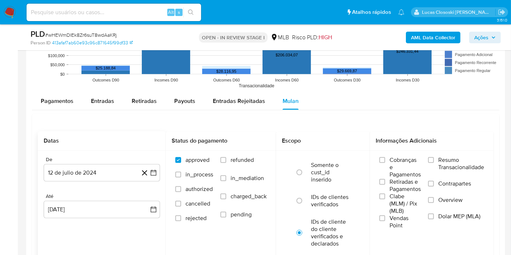
click at [162, 172] on div "De 12 de julio de 2024 [DATE] Até [DATE] [DATE]" at bounding box center [102, 193] width 128 height 85
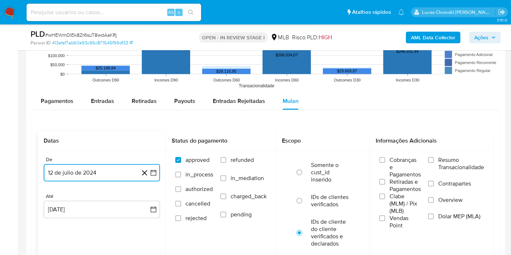
click at [152, 175] on button "12 de julio de 2024" at bounding box center [102, 172] width 116 height 17
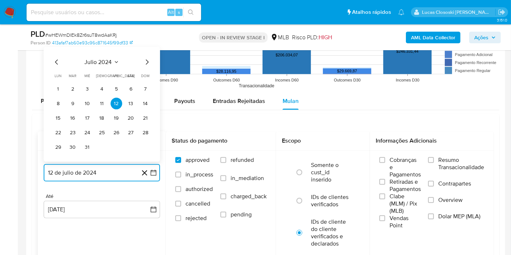
click at [95, 59] on span "julio 2024" at bounding box center [98, 62] width 27 height 7
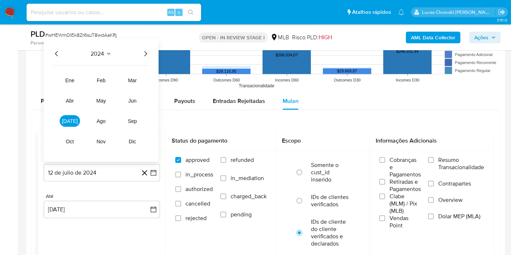
click at [148, 53] on icon "Año siguiente" at bounding box center [145, 53] width 9 height 9
click at [135, 100] on span "jun" at bounding box center [132, 101] width 8 height 6
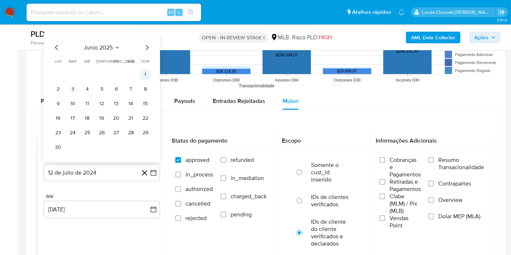
click at [144, 72] on button "1" at bounding box center [146, 75] width 12 height 12
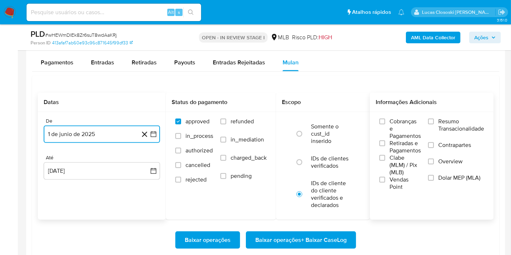
scroll to position [848, 0]
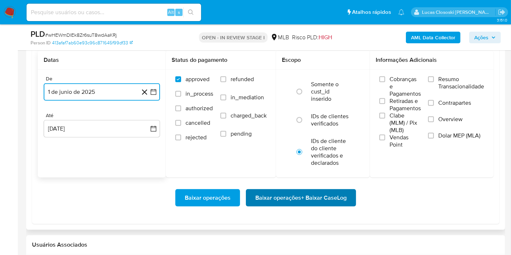
click at [337, 197] on span "Baixar operações + Baixar CaseLog" at bounding box center [300, 198] width 91 height 16
